Goal: Transaction & Acquisition: Download file/media

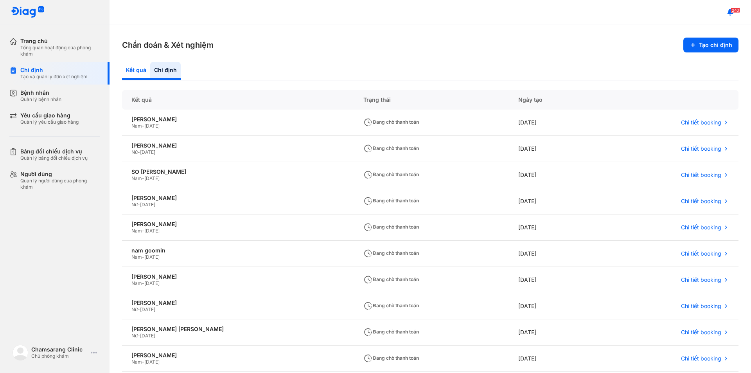
click at [139, 69] on div "Kết quả" at bounding box center [136, 71] width 28 height 18
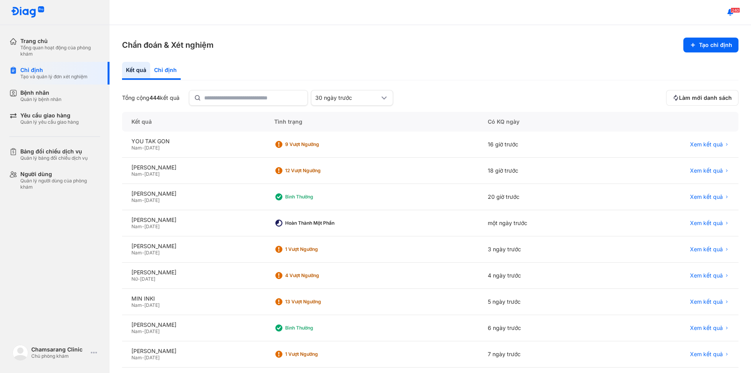
click at [170, 73] on div "Chỉ định" at bounding box center [165, 71] width 31 height 18
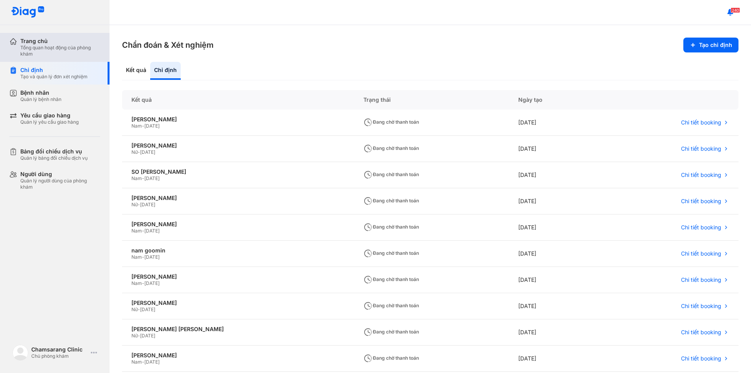
click at [40, 45] on div "Tổng quan hoạt động của phòng khám" at bounding box center [60, 51] width 80 height 13
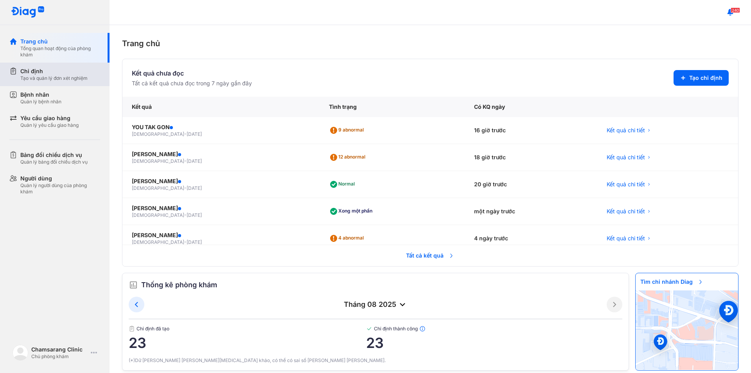
click at [61, 79] on div "Tạo và quản lý đơn xét nghiệm" at bounding box center [53, 78] width 67 height 6
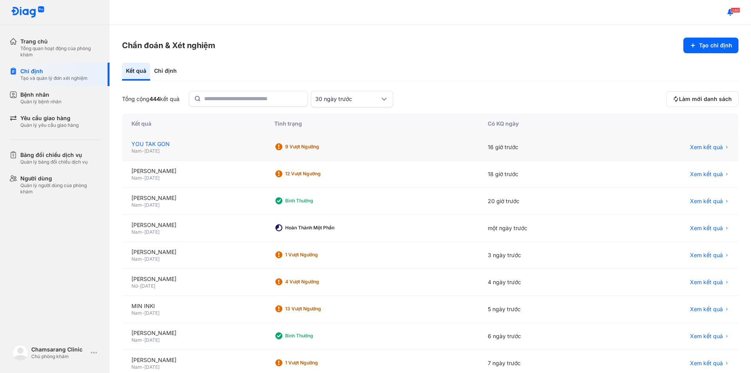
click at [176, 147] on div "YOU TAK GON" at bounding box center [194, 144] width 124 height 8
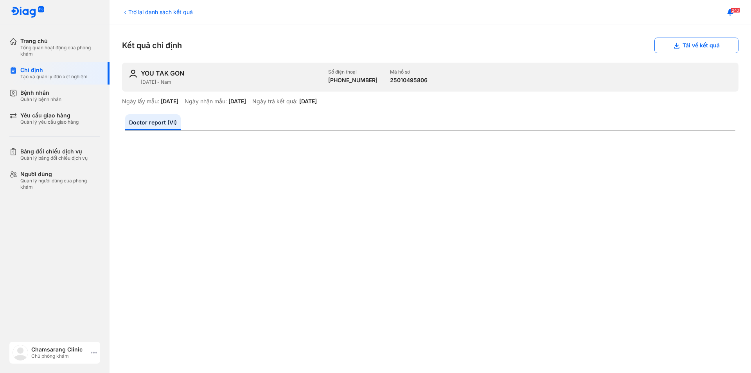
click at [95, 350] on icon at bounding box center [94, 353] width 6 height 6
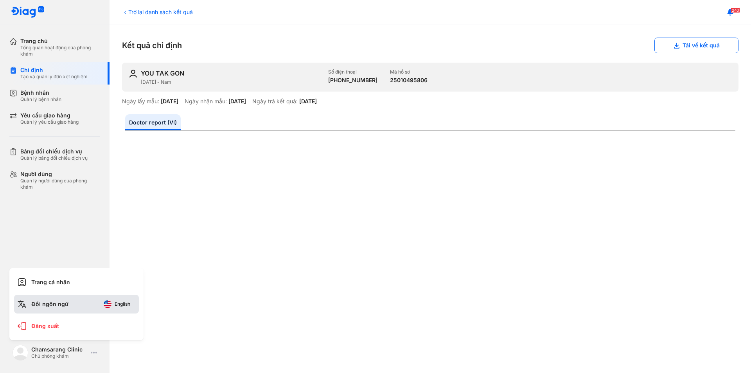
click at [113, 307] on button "English" at bounding box center [117, 304] width 38 height 13
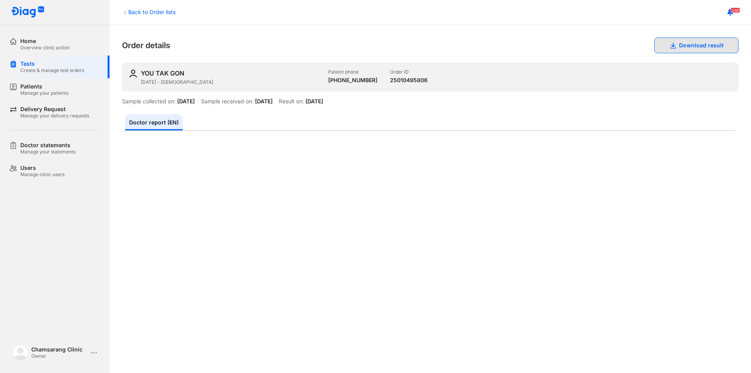
click at [703, 41] on button "Download result" at bounding box center [697, 46] width 84 height 16
